Goal: Task Accomplishment & Management: Manage account settings

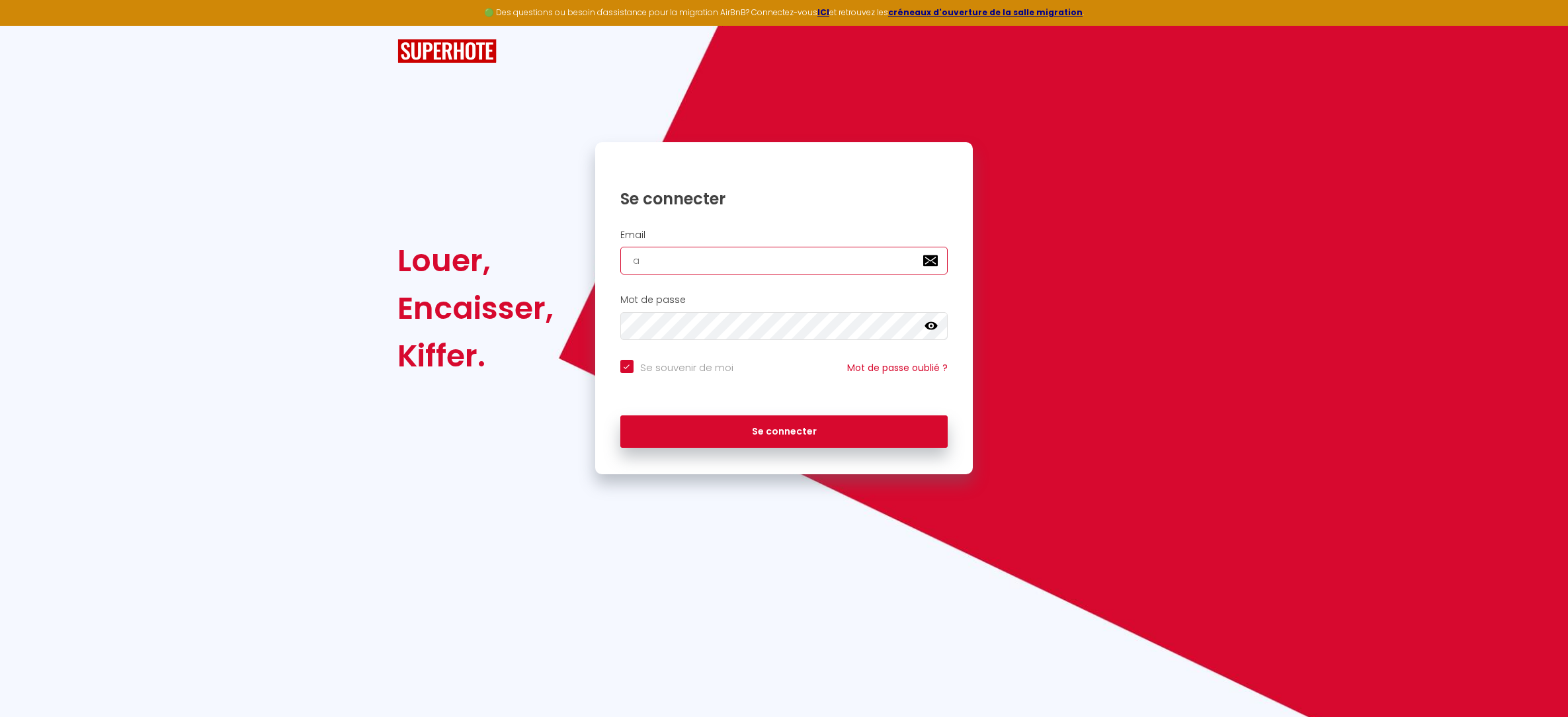
type input "ap"
checkbox input "true"
type input "appa"
checkbox input "true"
type input "appart"
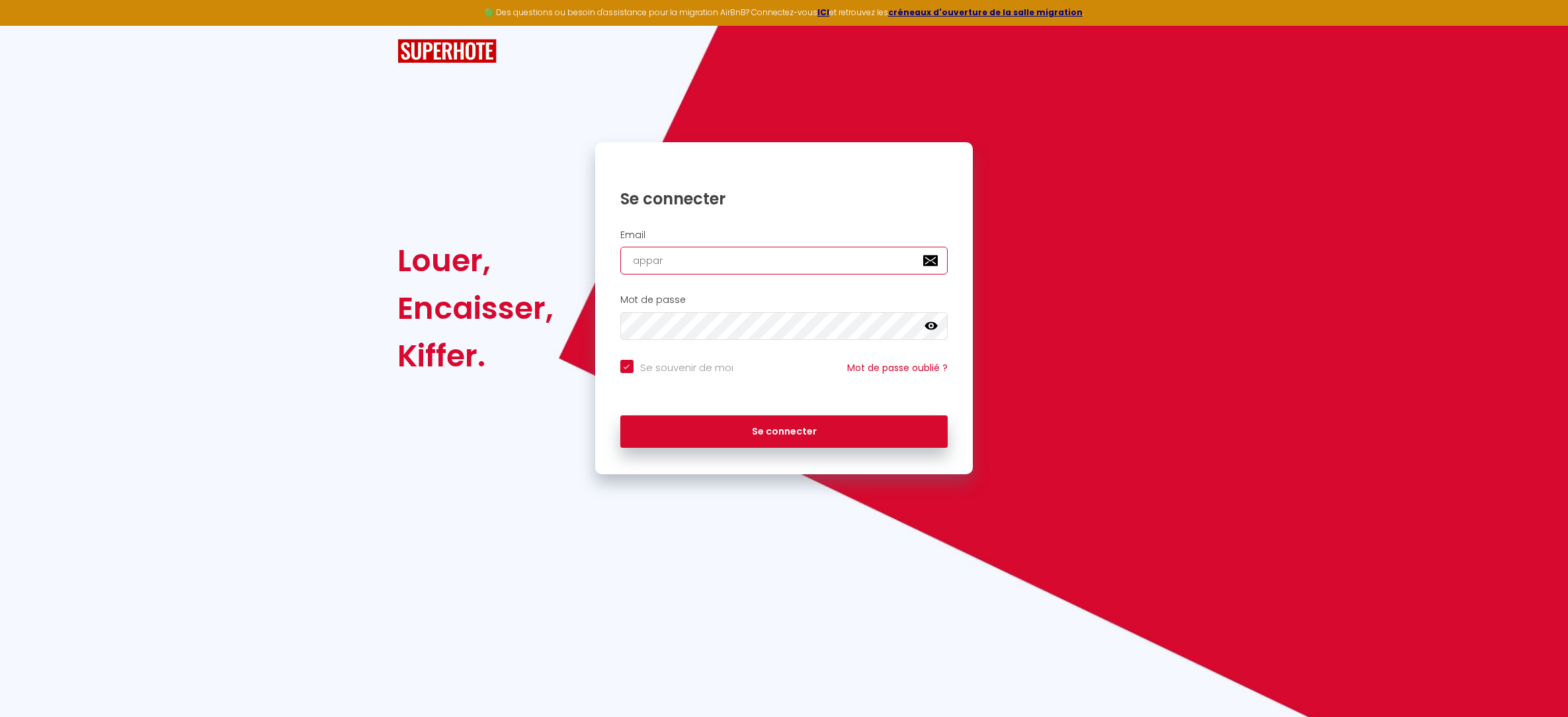
checkbox input "true"
type input "appartal"
checkbox input "true"
type input "appartalen"
checkbox input "true"
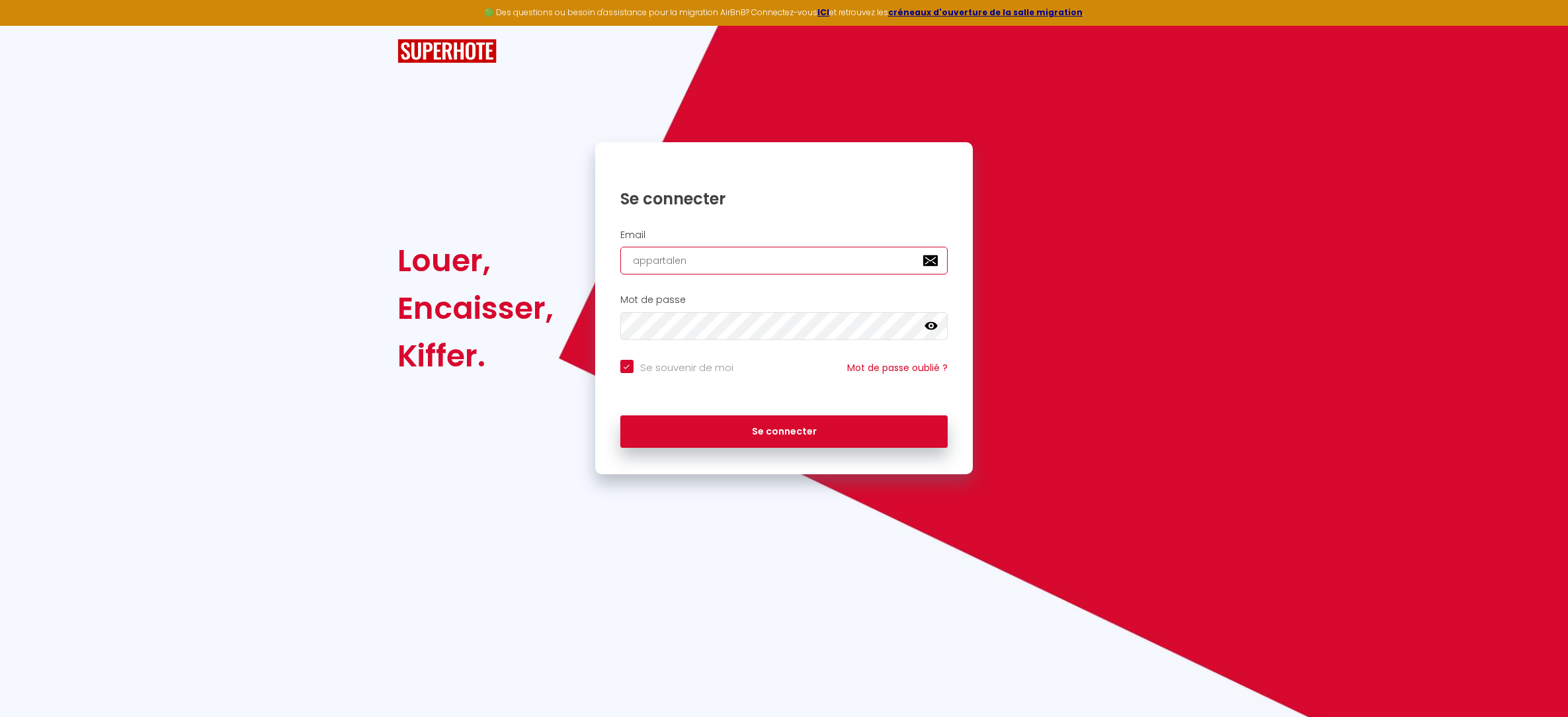
type input "appartalenc"
checkbox input "true"
type input "appartalenco"
checkbox input "true"
type input "appartalencon"
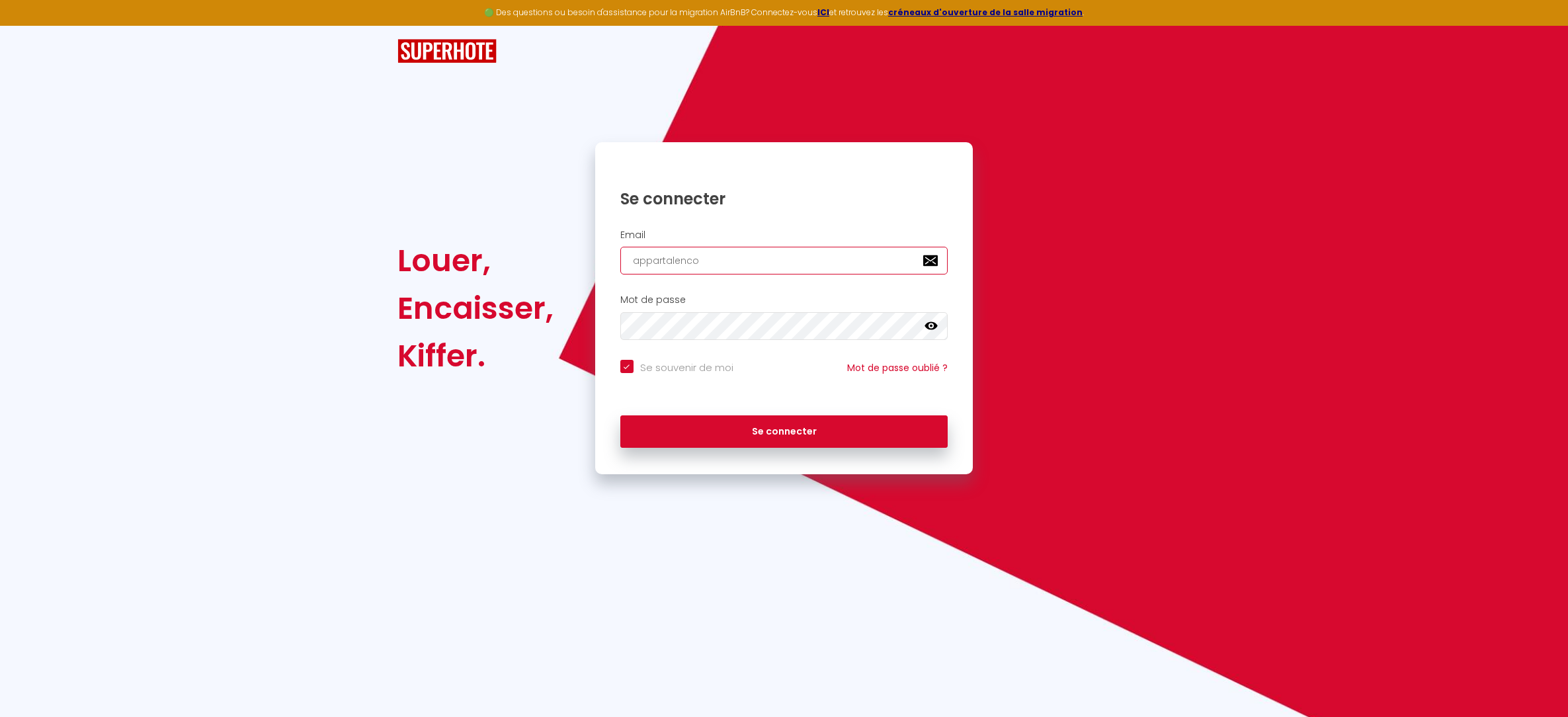
checkbox input "true"
type input "appartalencon@"
checkbox input "true"
type input "appartalencon@i"
checkbox input "true"
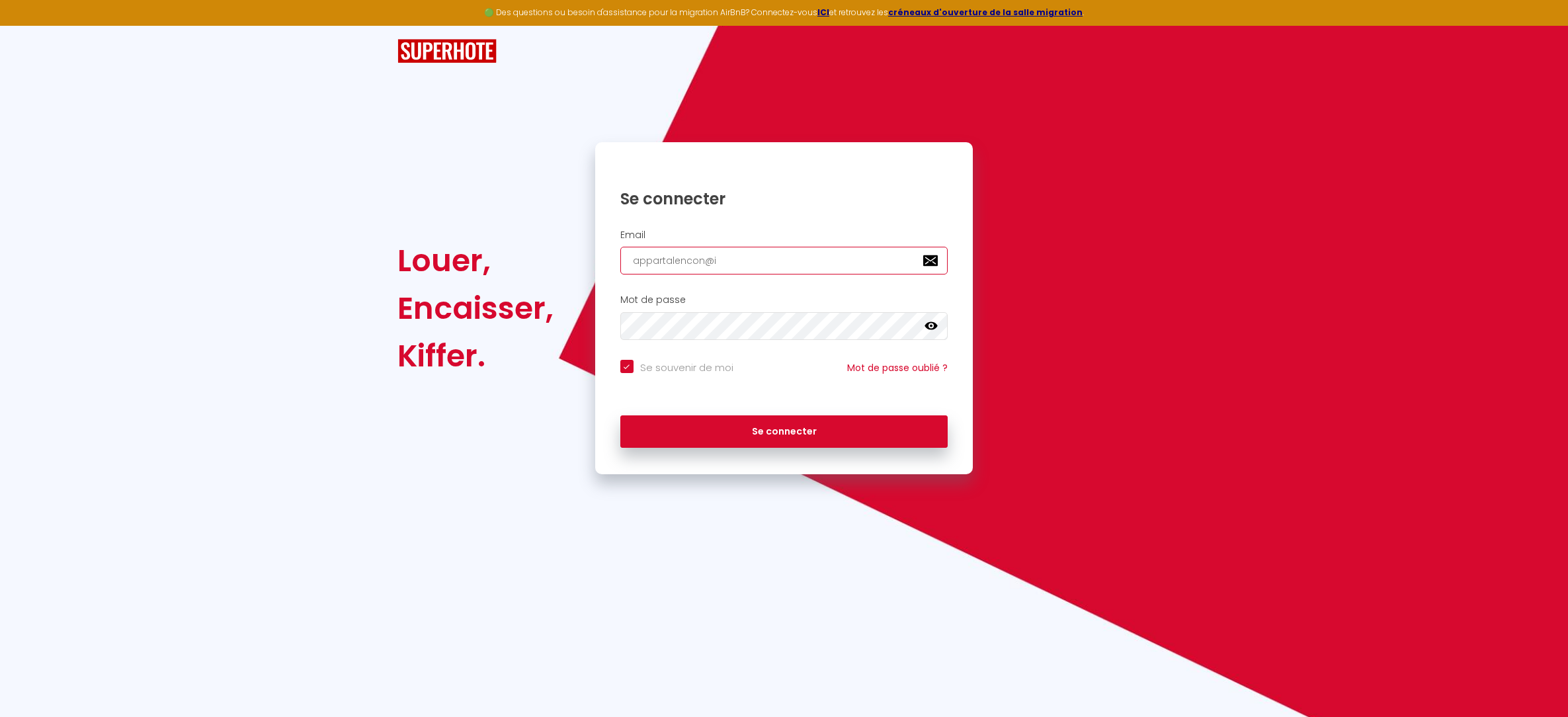
type input "appartalencon@ic"
checkbox input "true"
type input "appartalencon@icl"
checkbox input "true"
type input "appartalencon@iclo"
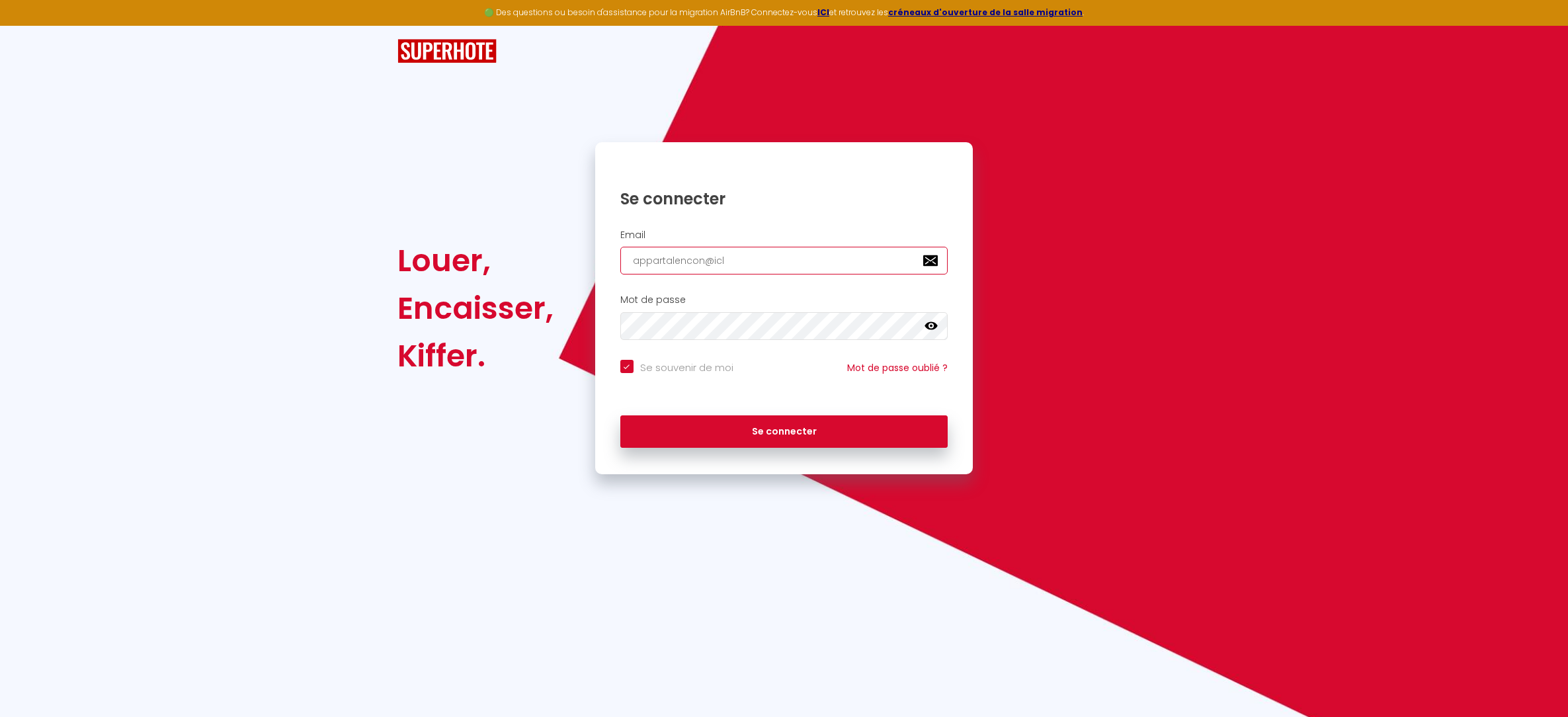
checkbox input "true"
type input "appartalencon@iclou"
checkbox input "true"
type input "[EMAIL_ADDRESS]"
checkbox input "true"
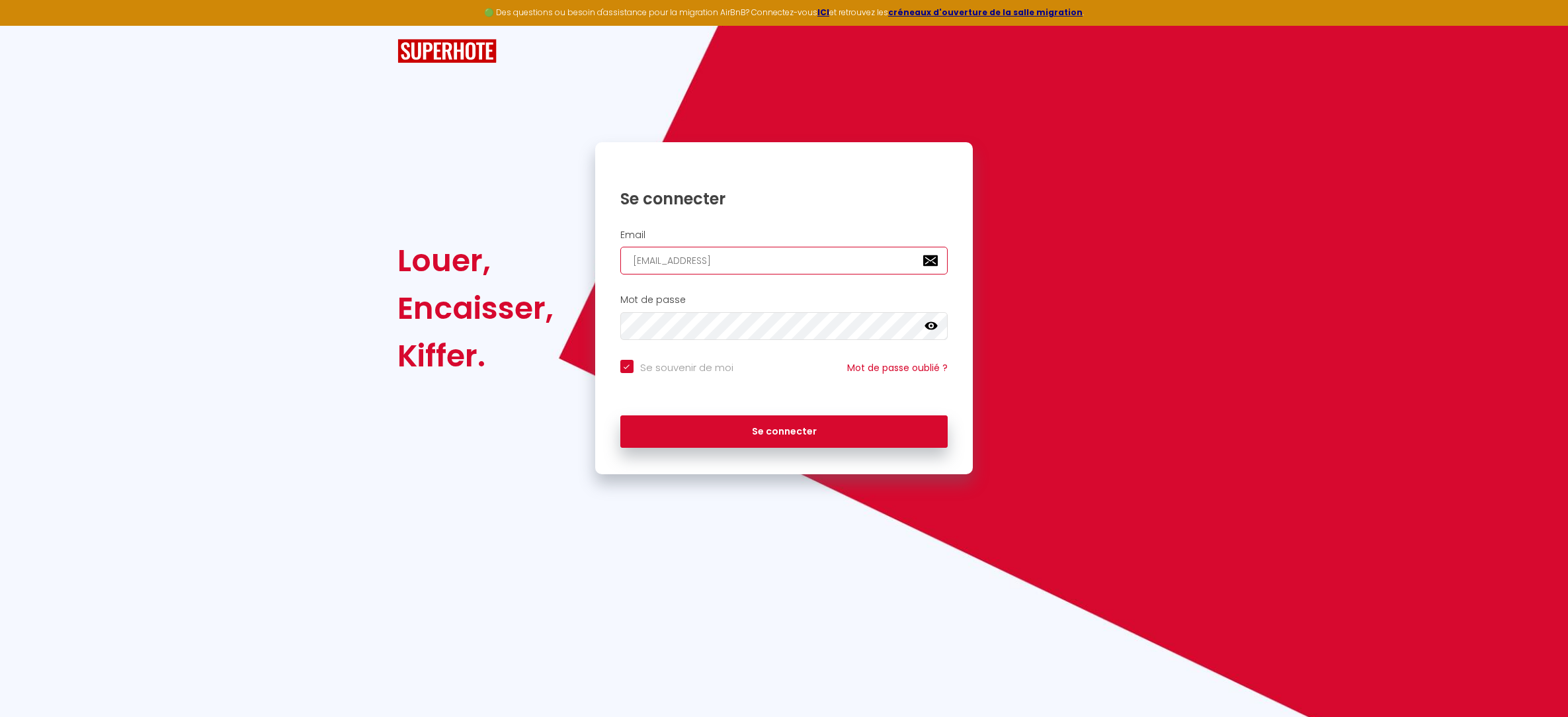
type input "[EMAIL_ADDRESS]."
checkbox input "true"
type input "appartalencon@icloud.c"
checkbox input "true"
type input "[EMAIL_ADDRESS][DOMAIN_NAME]"
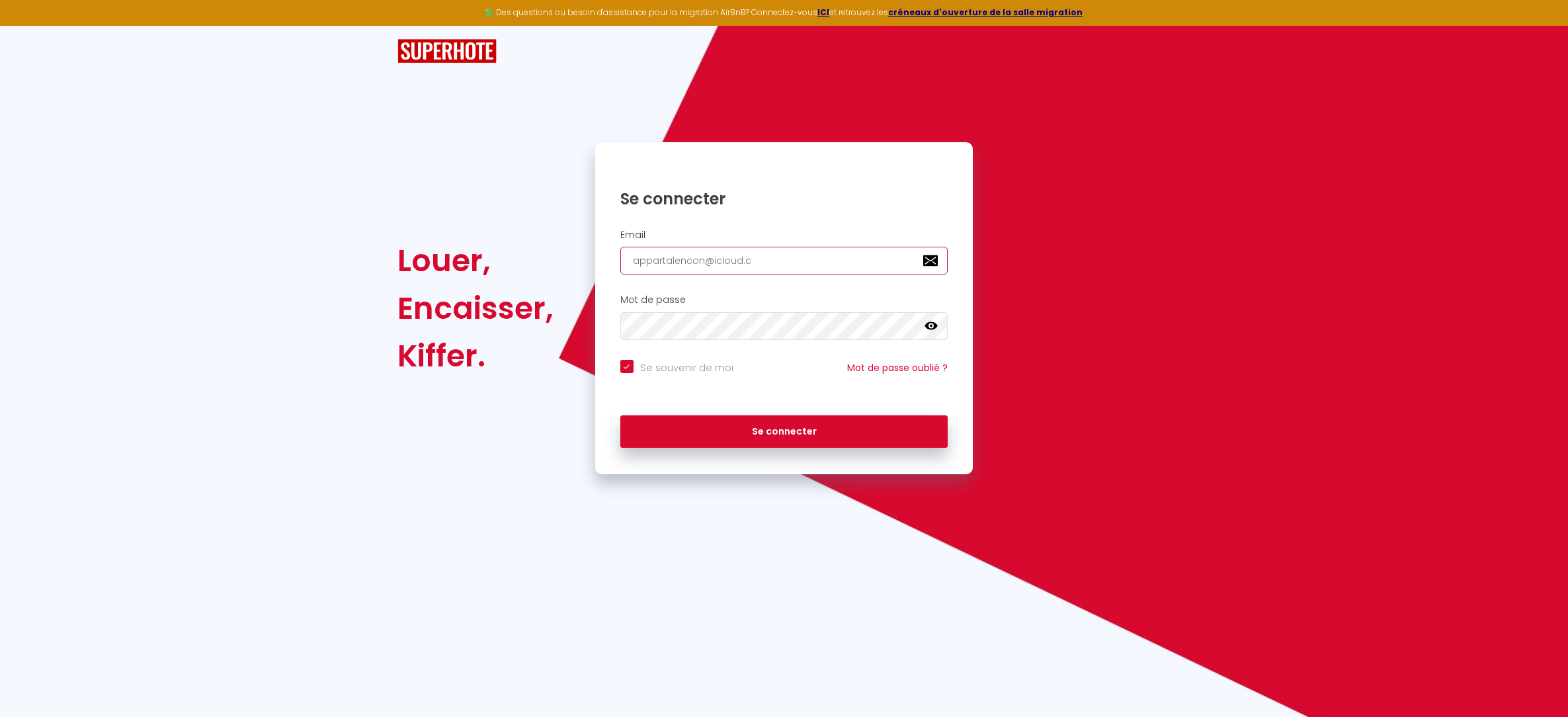
checkbox input "true"
type input "[EMAIL_ADDRESS][DOMAIN_NAME]"
checkbox input "true"
type input "[EMAIL_ADDRESS][DOMAIN_NAME]"
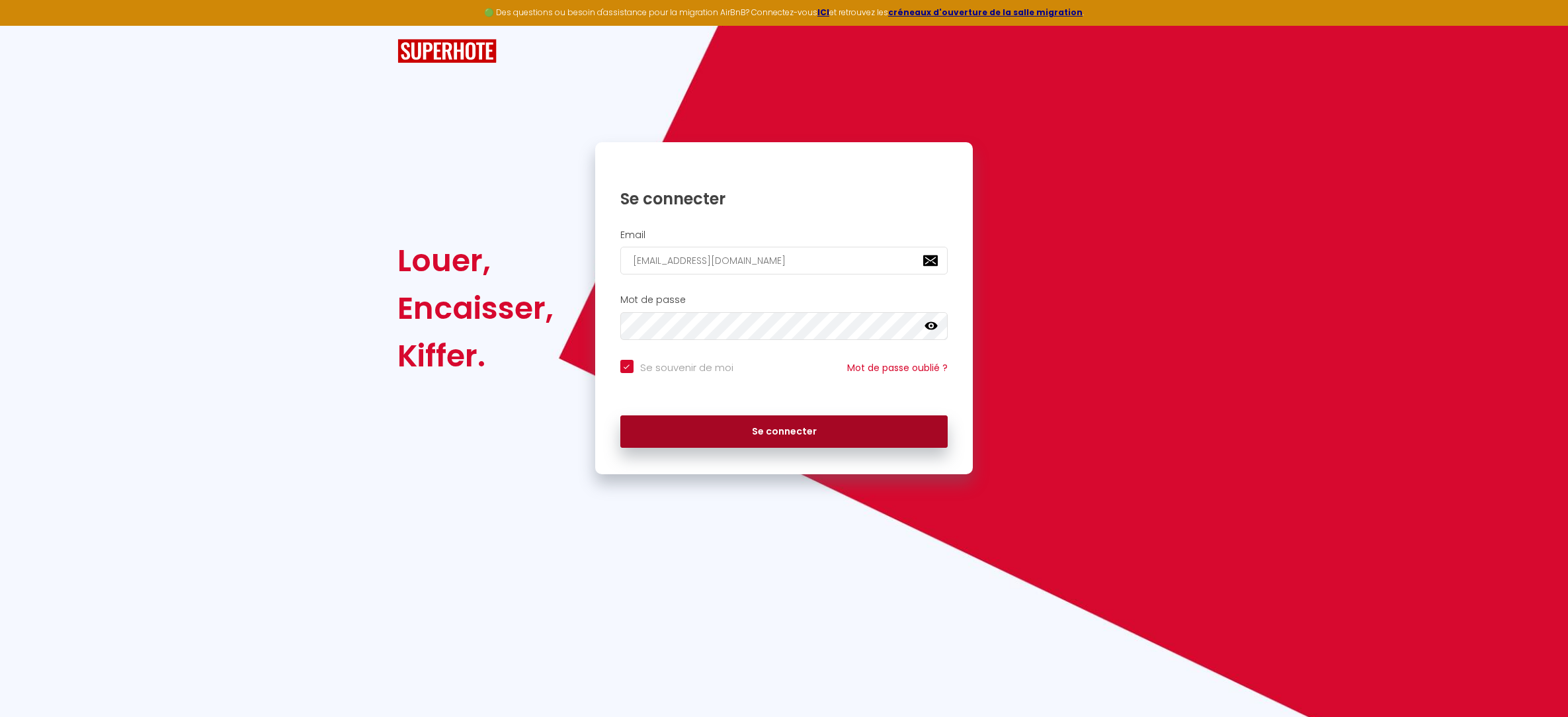
click at [771, 424] on button "Se connecter" at bounding box center [784, 431] width 328 height 33
checkbox input "true"
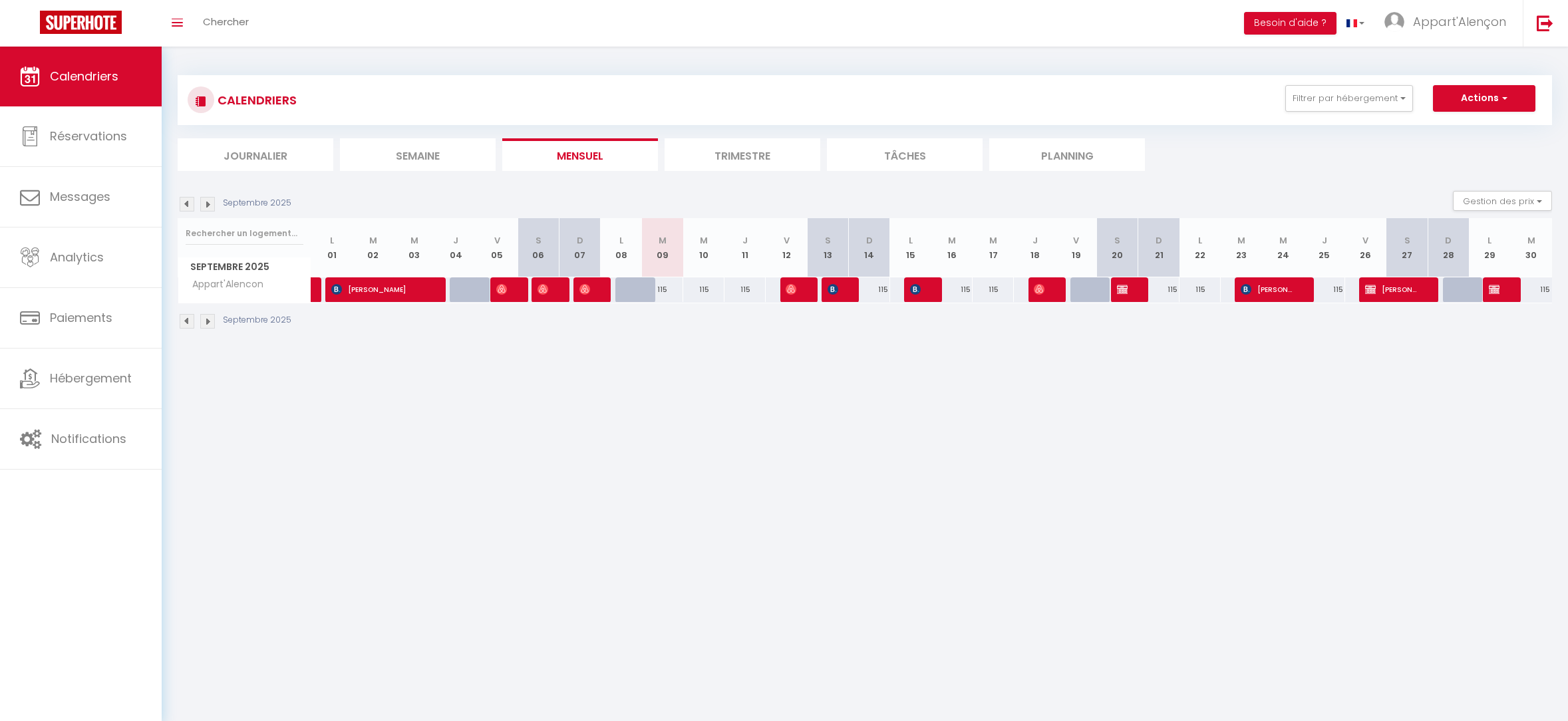
click at [743, 156] on li "Trimestre" at bounding box center [742, 155] width 156 height 32
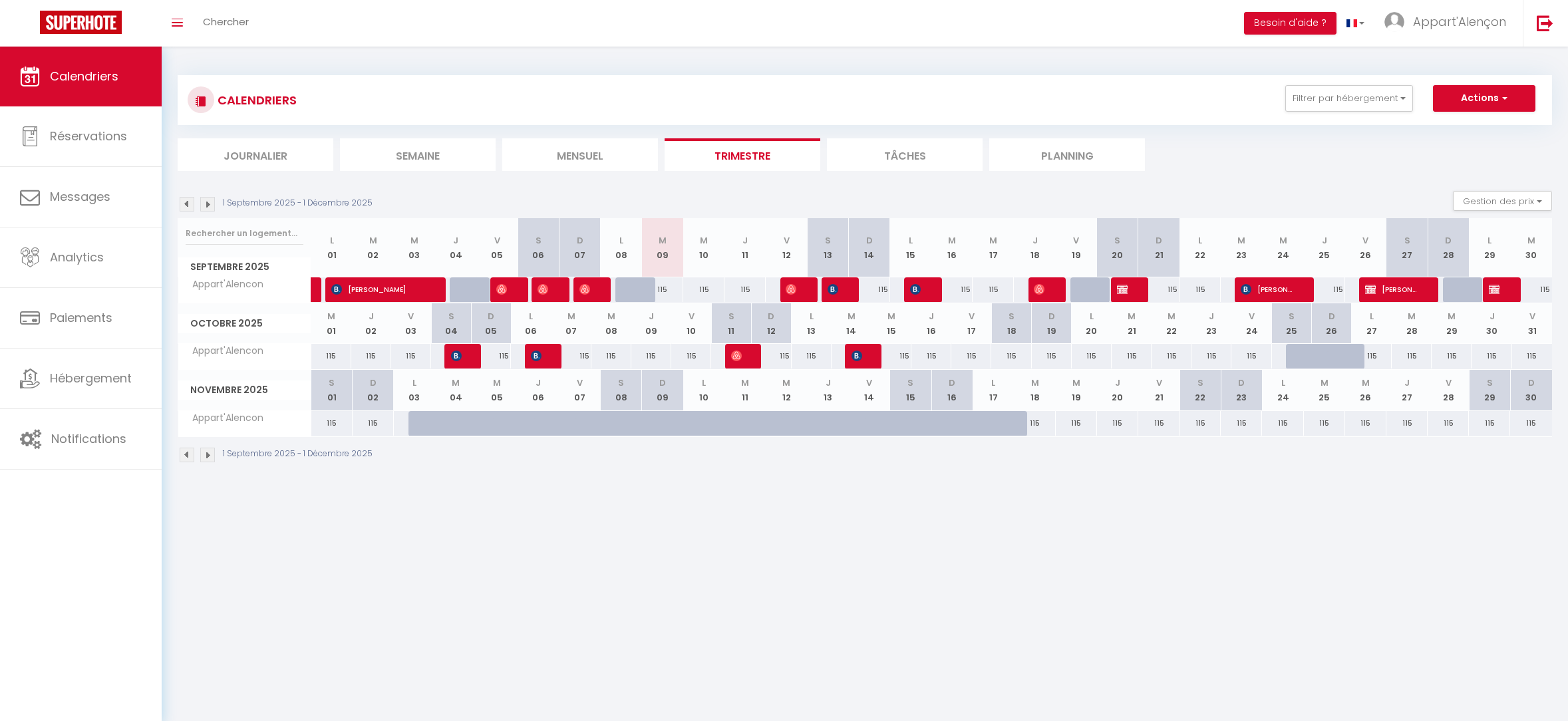
click at [264, 148] on li "Journalier" at bounding box center [256, 155] width 156 height 32
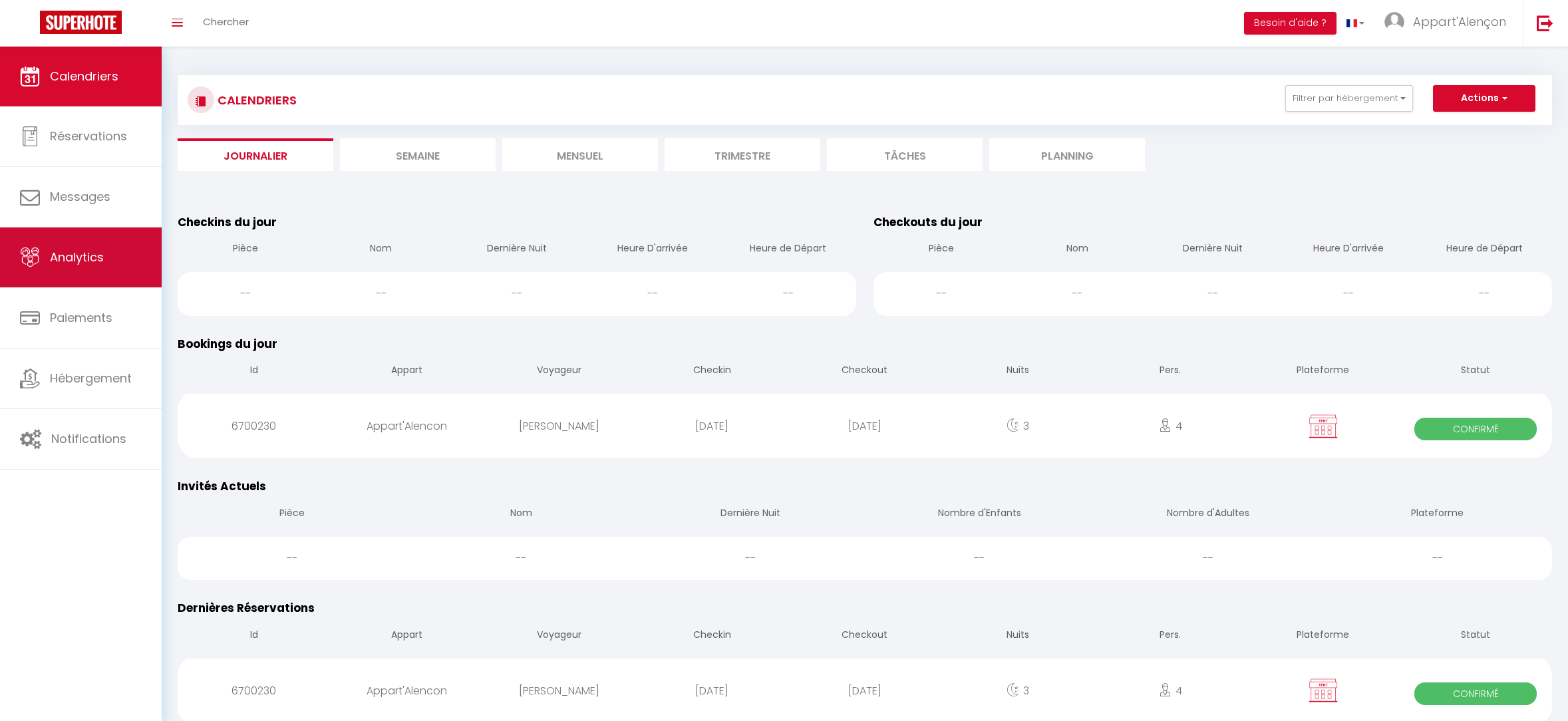
click at [74, 267] on link "Analytics" at bounding box center [80, 257] width 161 height 60
select select "2025"
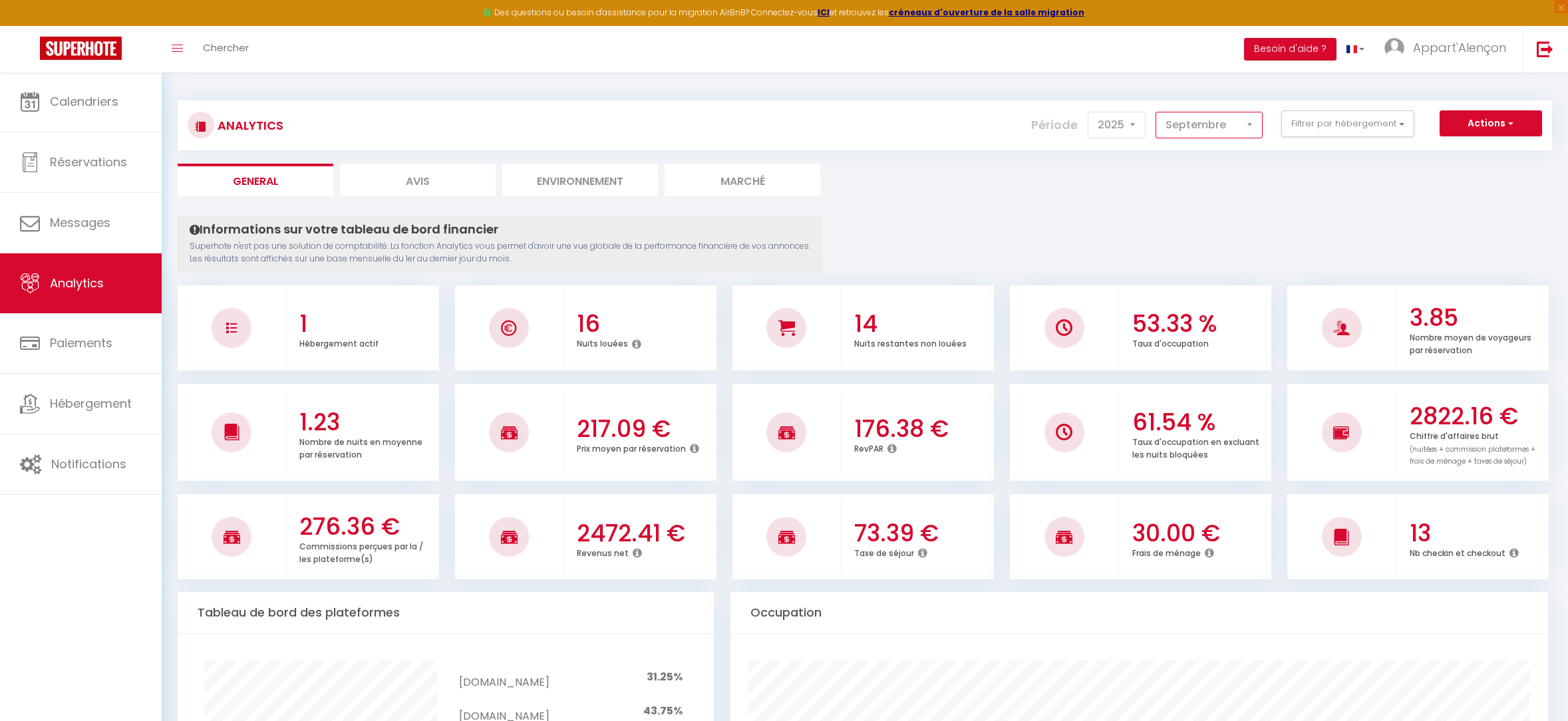
select select "8"
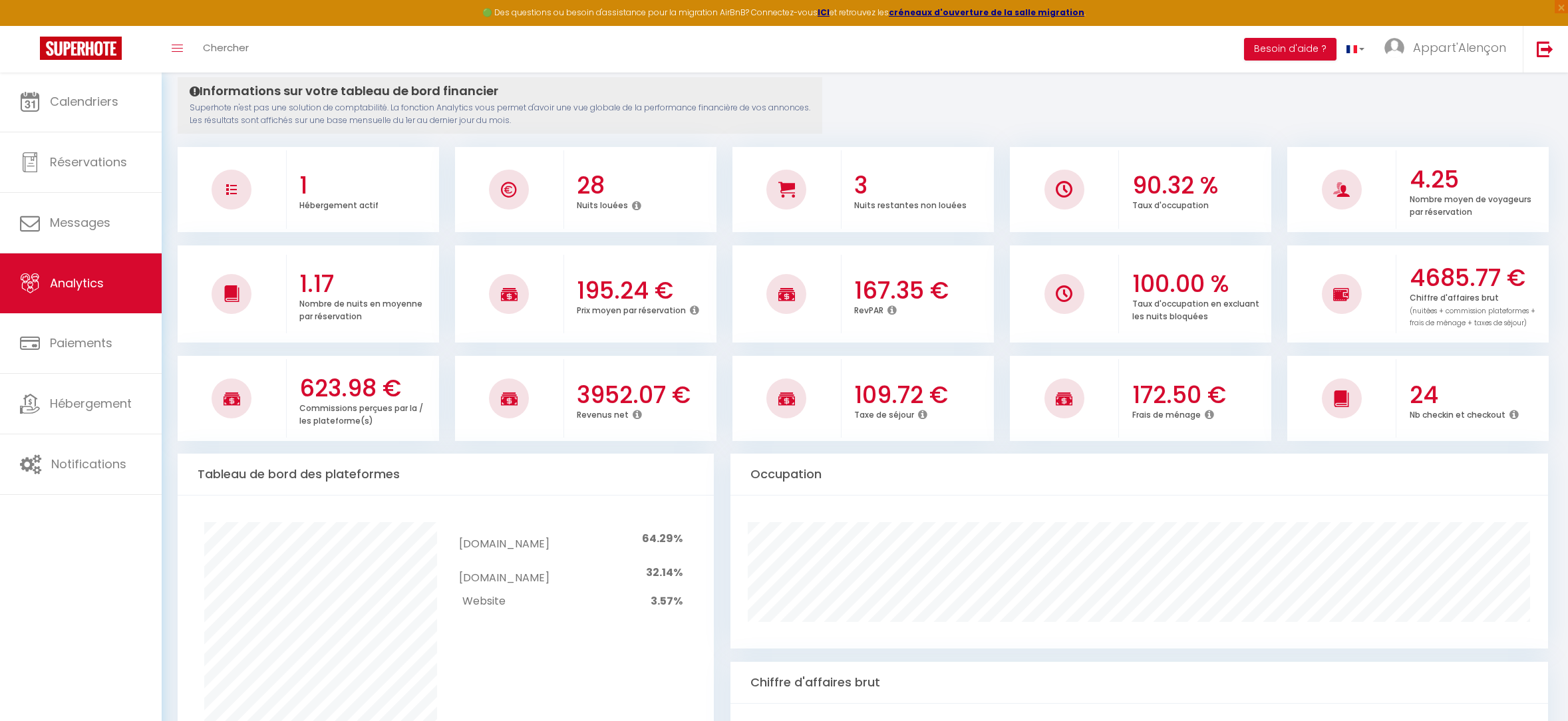
scroll to position [147, 0]
